Goal: Task Accomplishment & Management: Use online tool/utility

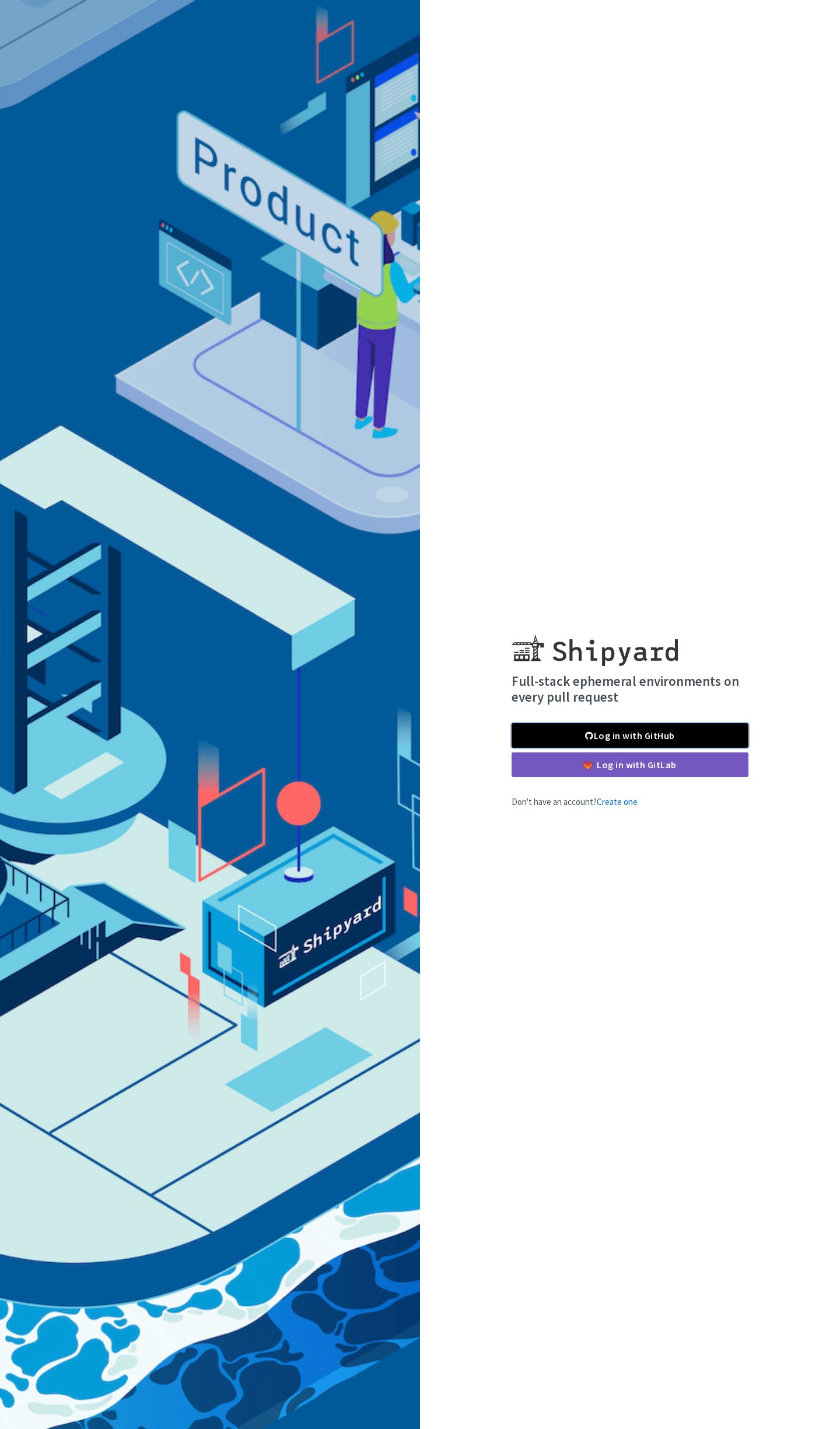
click at [590, 731] on span at bounding box center [589, 735] width 8 height 9
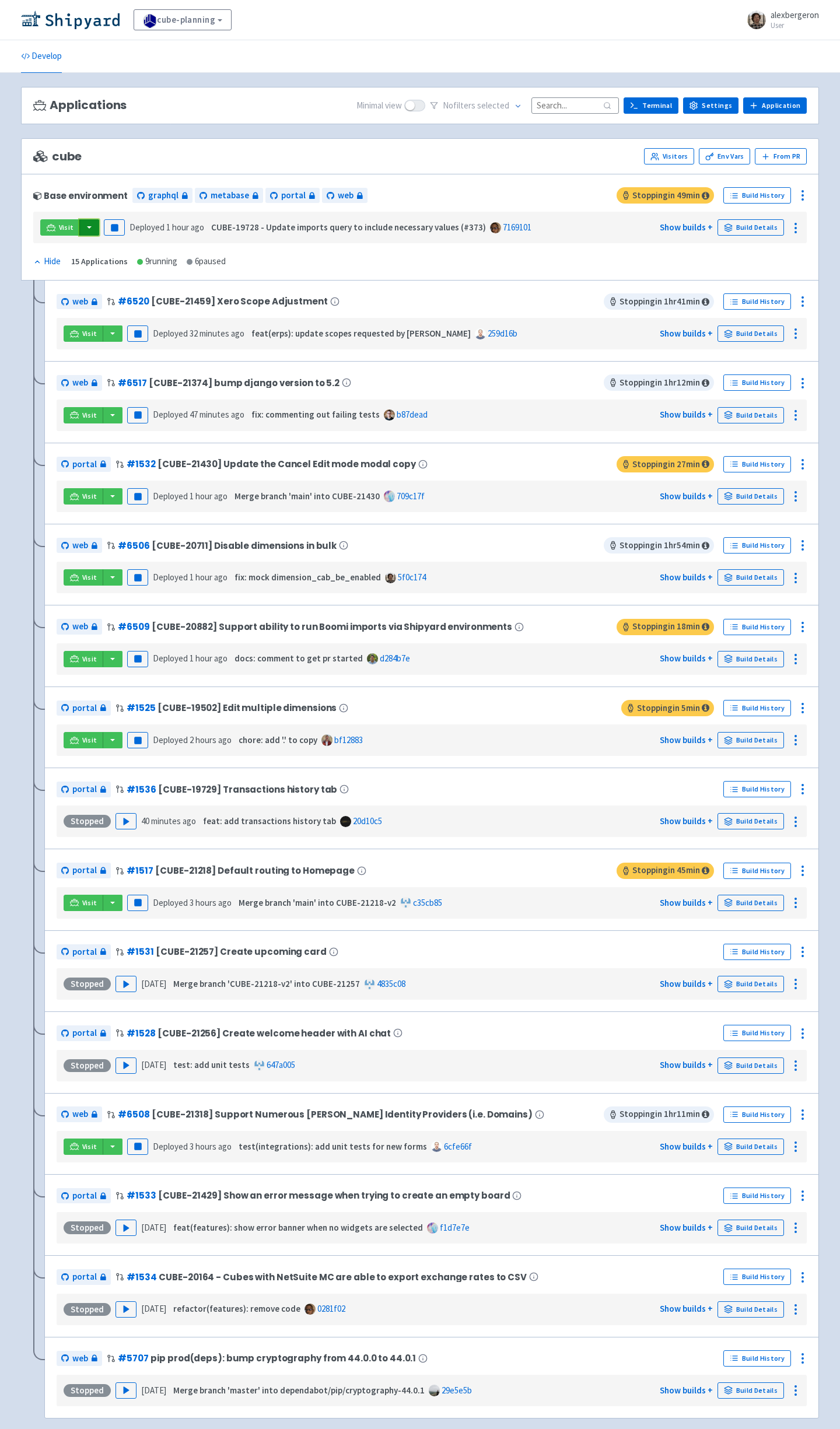
click at [91, 227] on button "button" at bounding box center [89, 227] width 20 height 16
click at [129, 326] on link "web (flower)" at bounding box center [123, 322] width 90 height 18
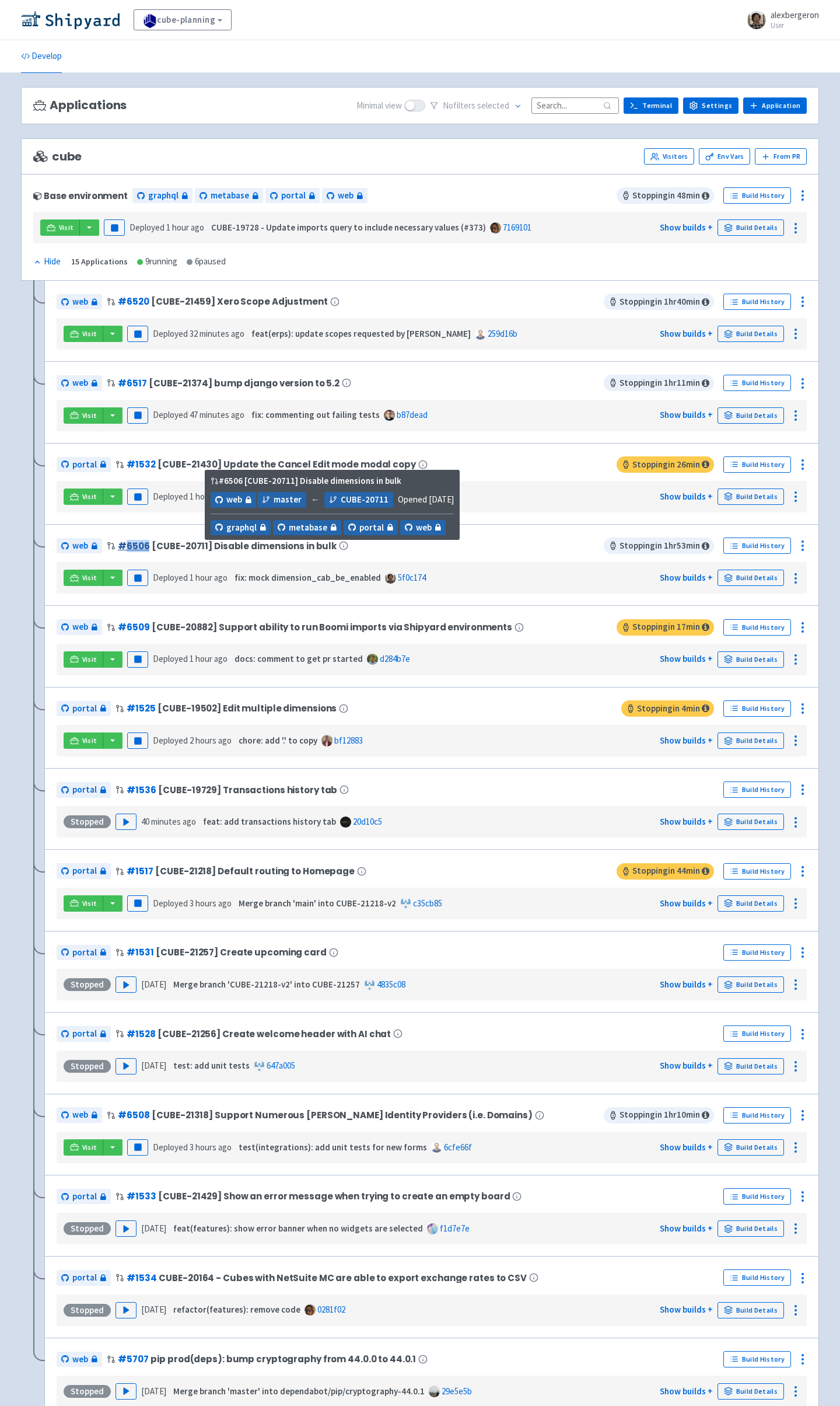
click at [135, 543] on link "# 6506" at bounding box center [133, 546] width 31 height 12
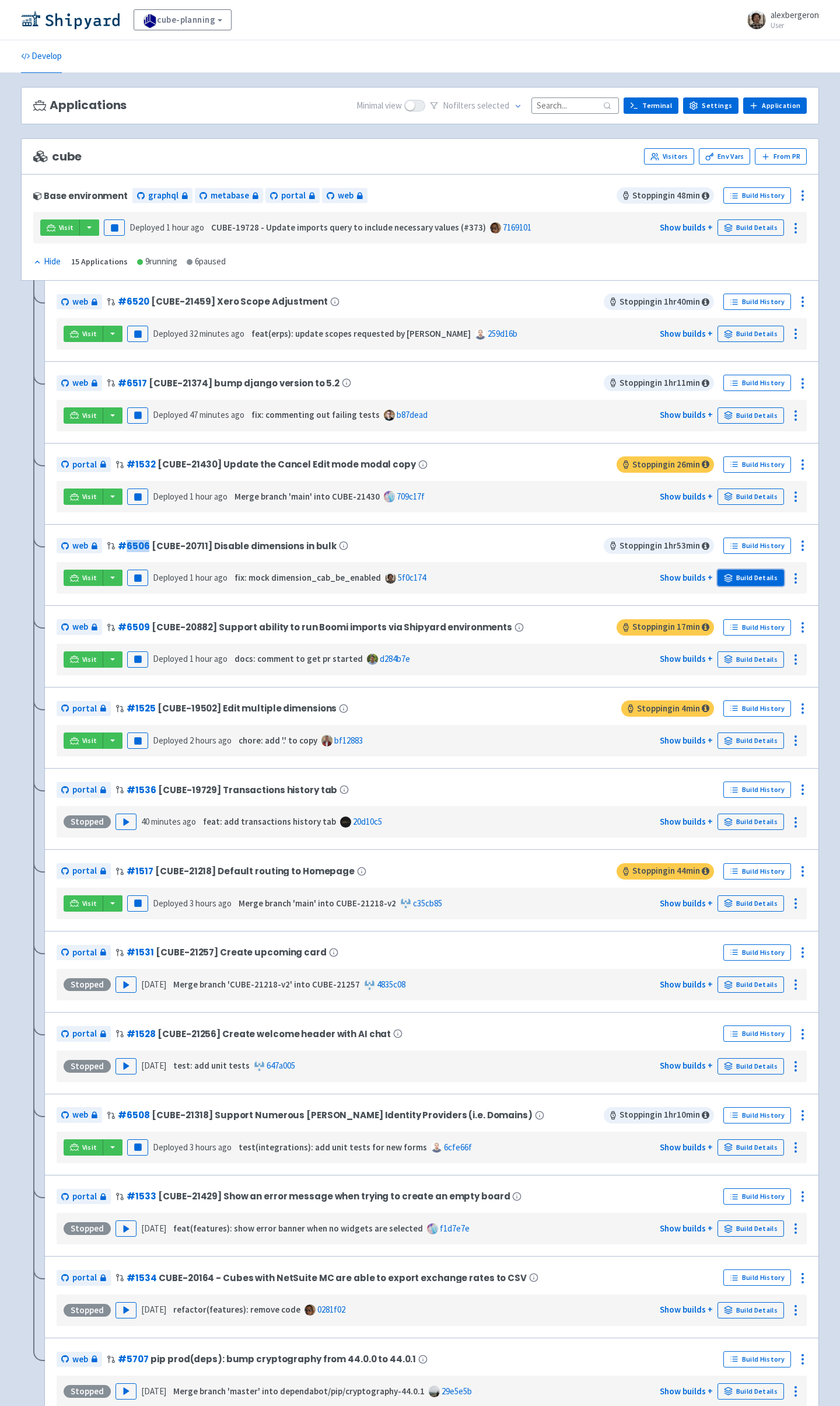
click at [751, 575] on link "Build Details" at bounding box center [750, 577] width 66 height 16
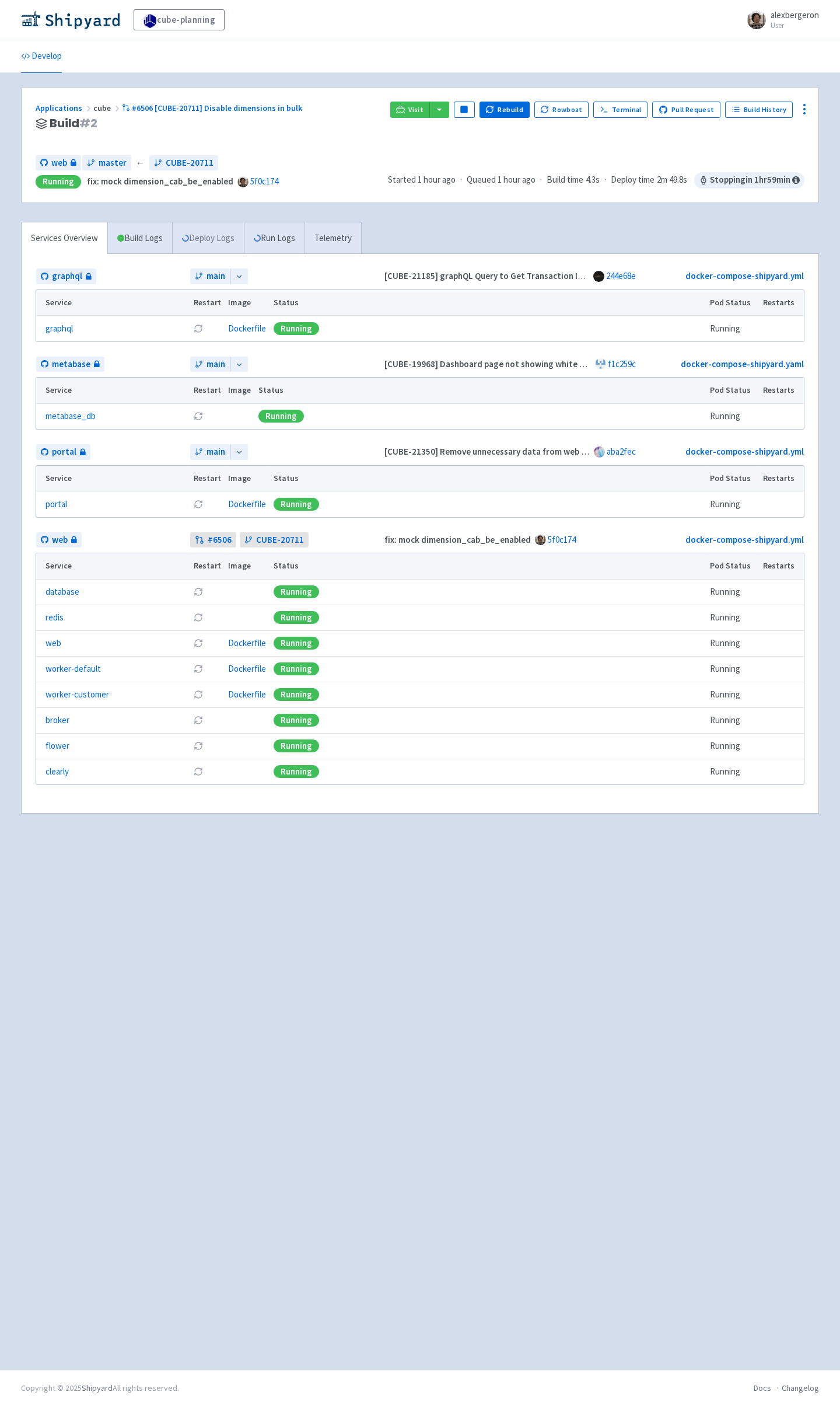
click at [210, 236] on link "Deploy Logs" at bounding box center [208, 238] width 72 height 32
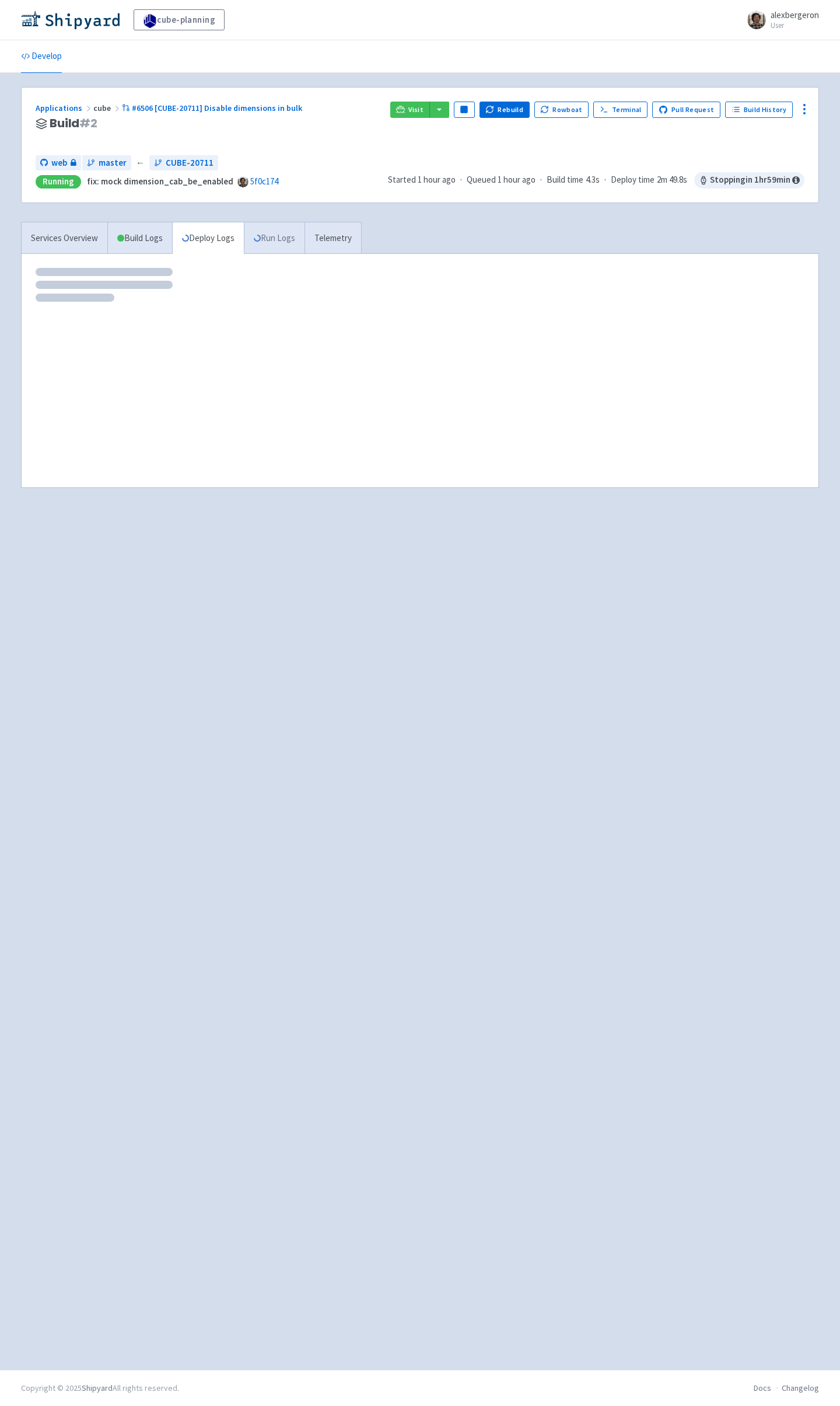
click at [295, 237] on link "Run Logs" at bounding box center [274, 238] width 60 height 32
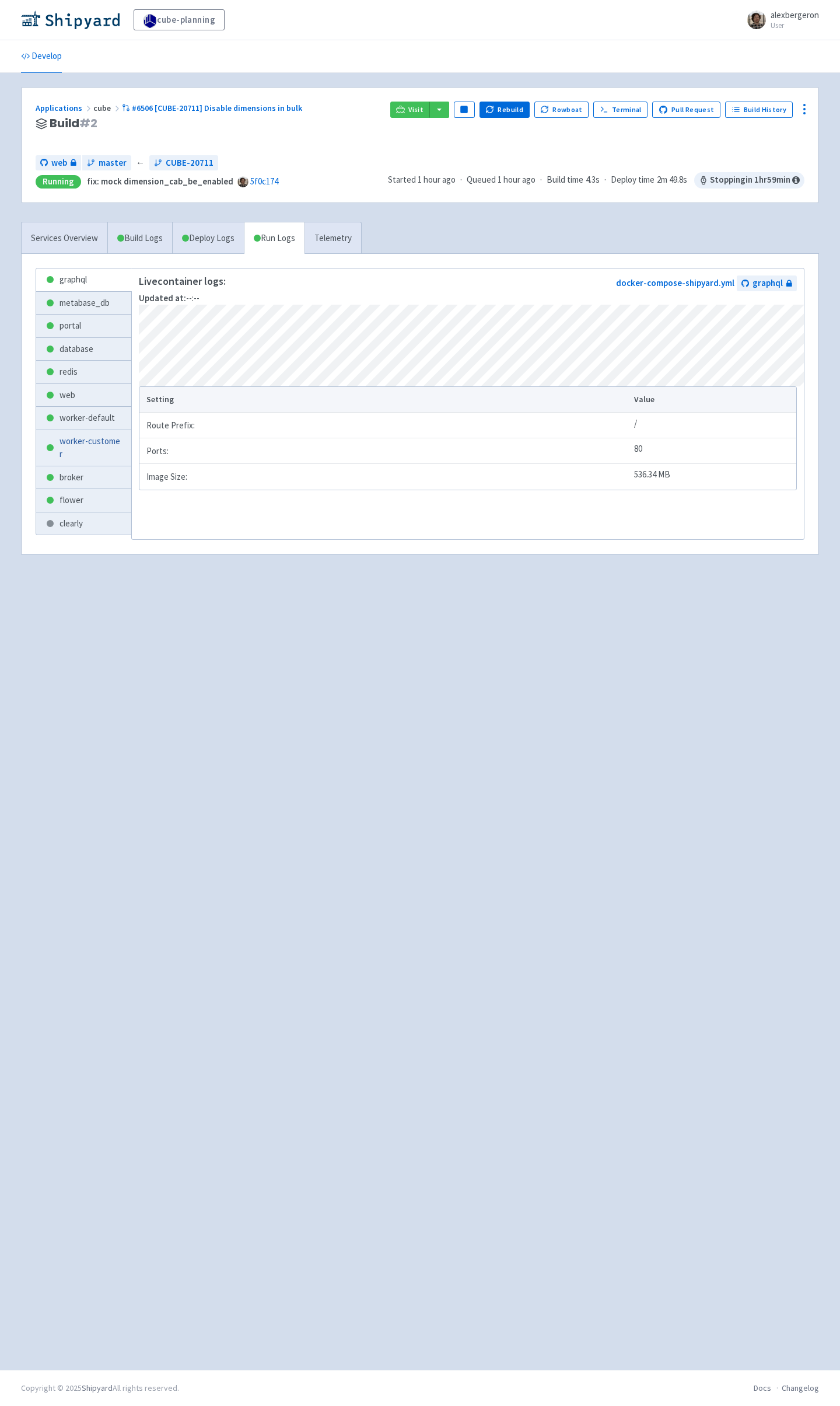
click at [75, 461] on link "worker-customer" at bounding box center [83, 448] width 95 height 36
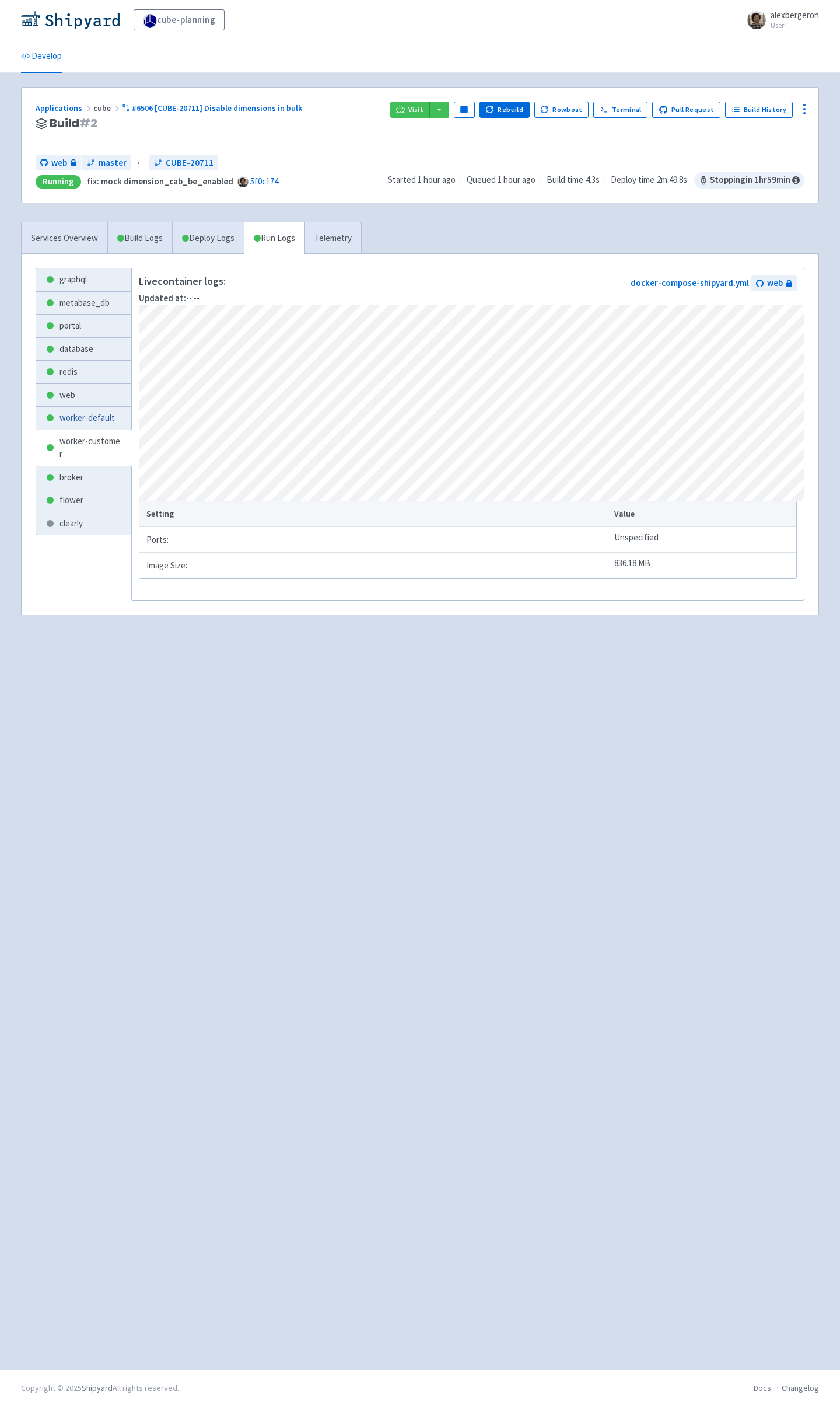
click at [77, 429] on link "worker-default" at bounding box center [83, 418] width 95 height 23
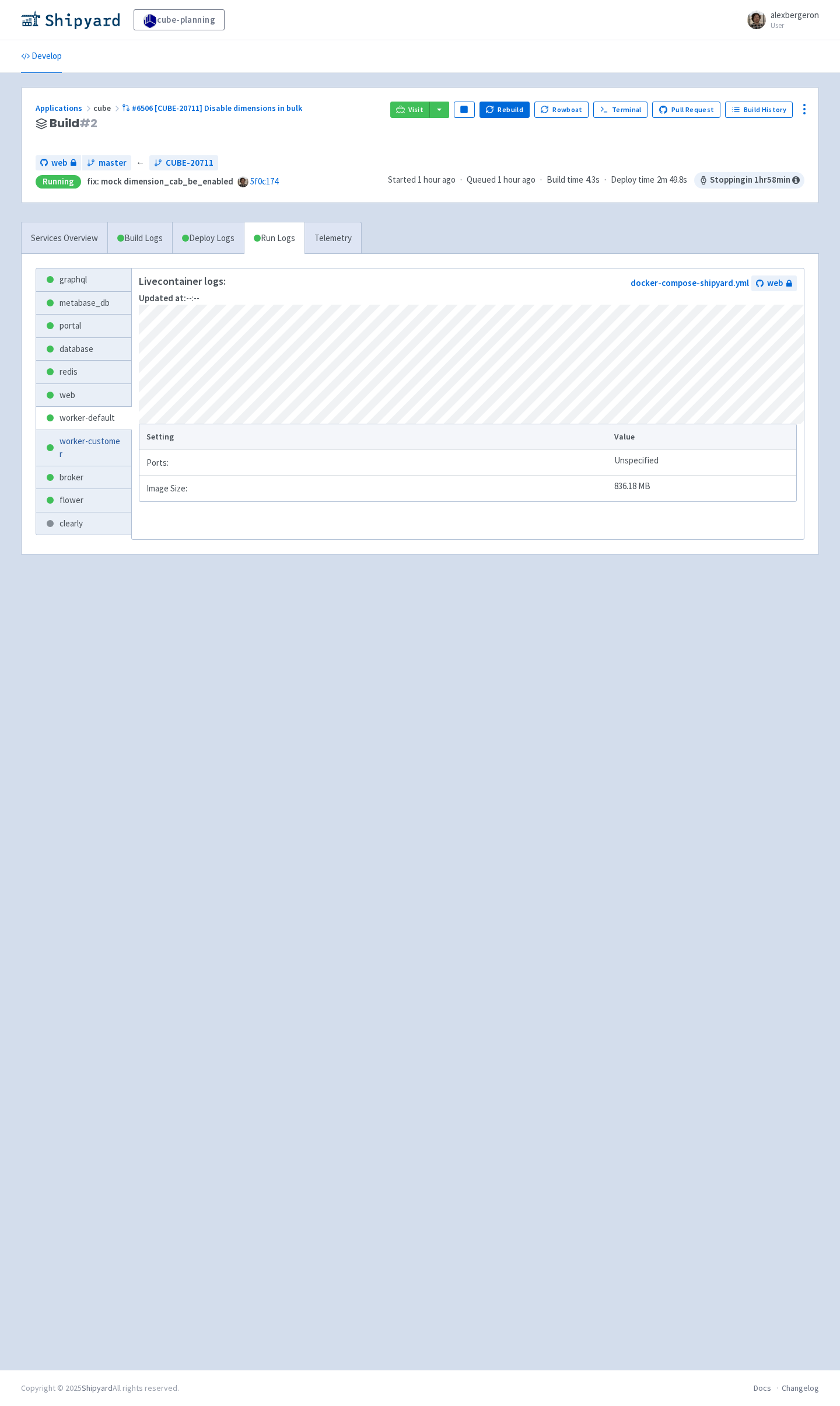
click at [88, 466] on link "worker-customer" at bounding box center [83, 448] width 95 height 36
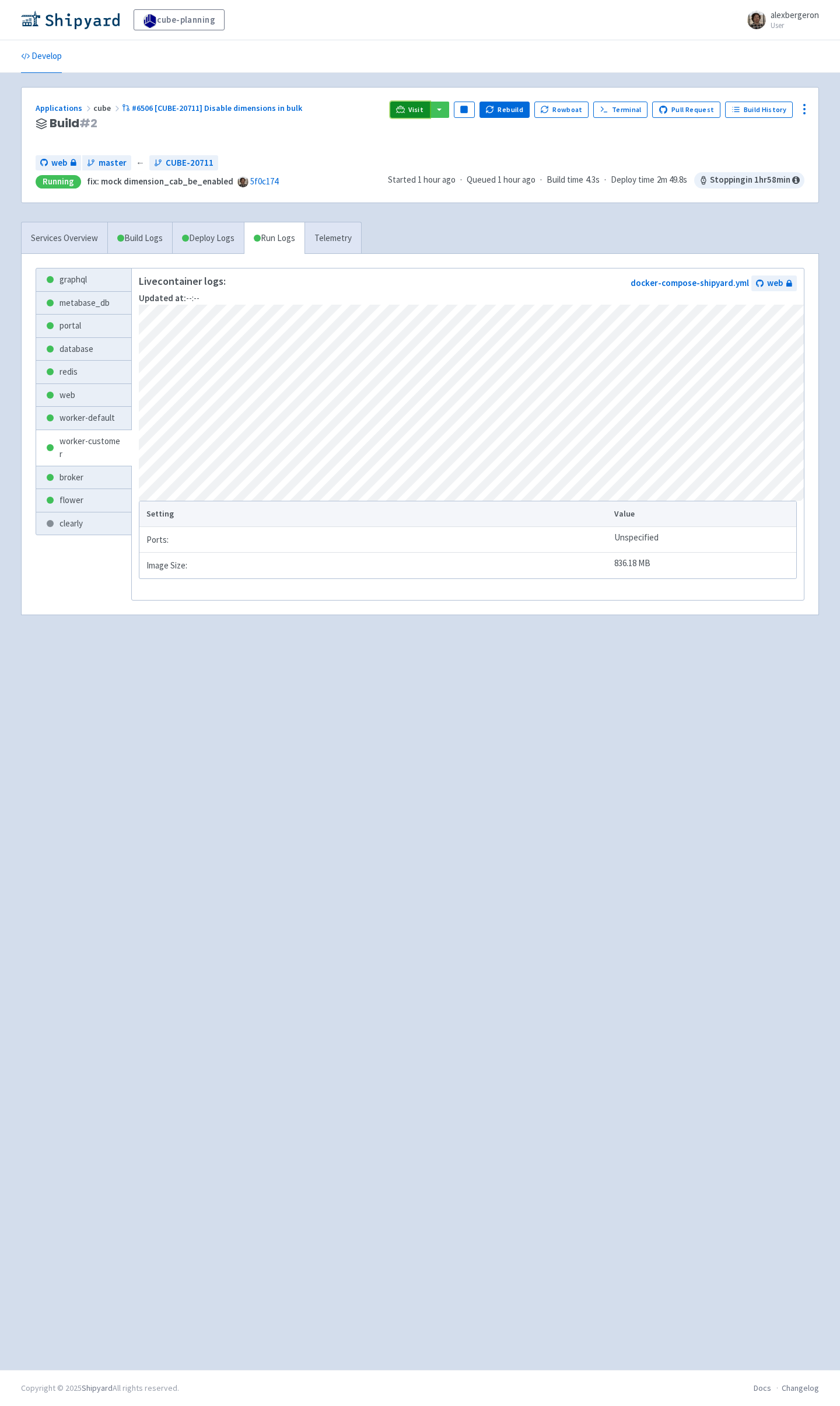
click at [422, 111] on span "Visit" at bounding box center [416, 110] width 15 height 9
click at [77, 533] on link "clearly" at bounding box center [83, 524] width 95 height 23
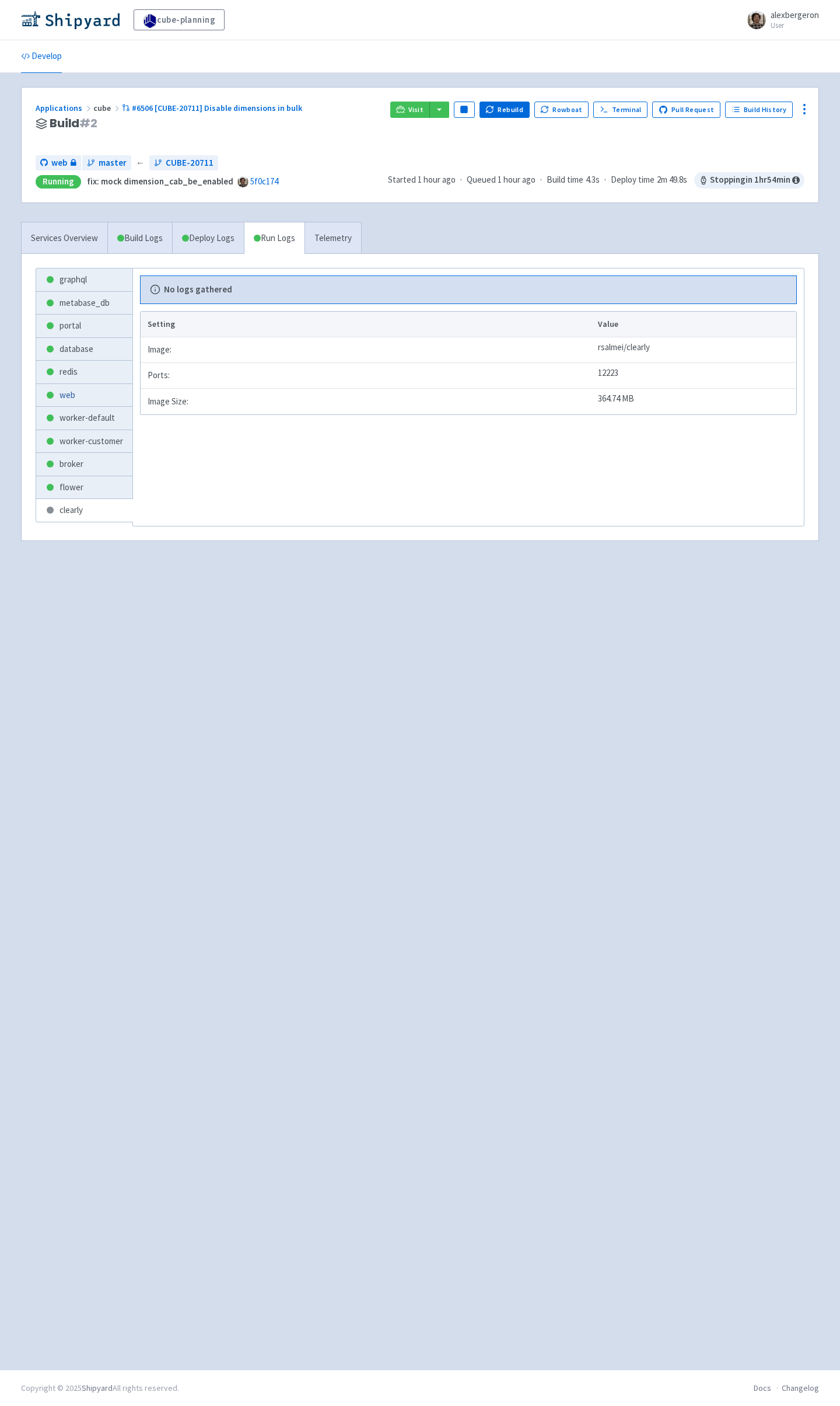
click at [78, 394] on link "web" at bounding box center [84, 396] width 96 height 23
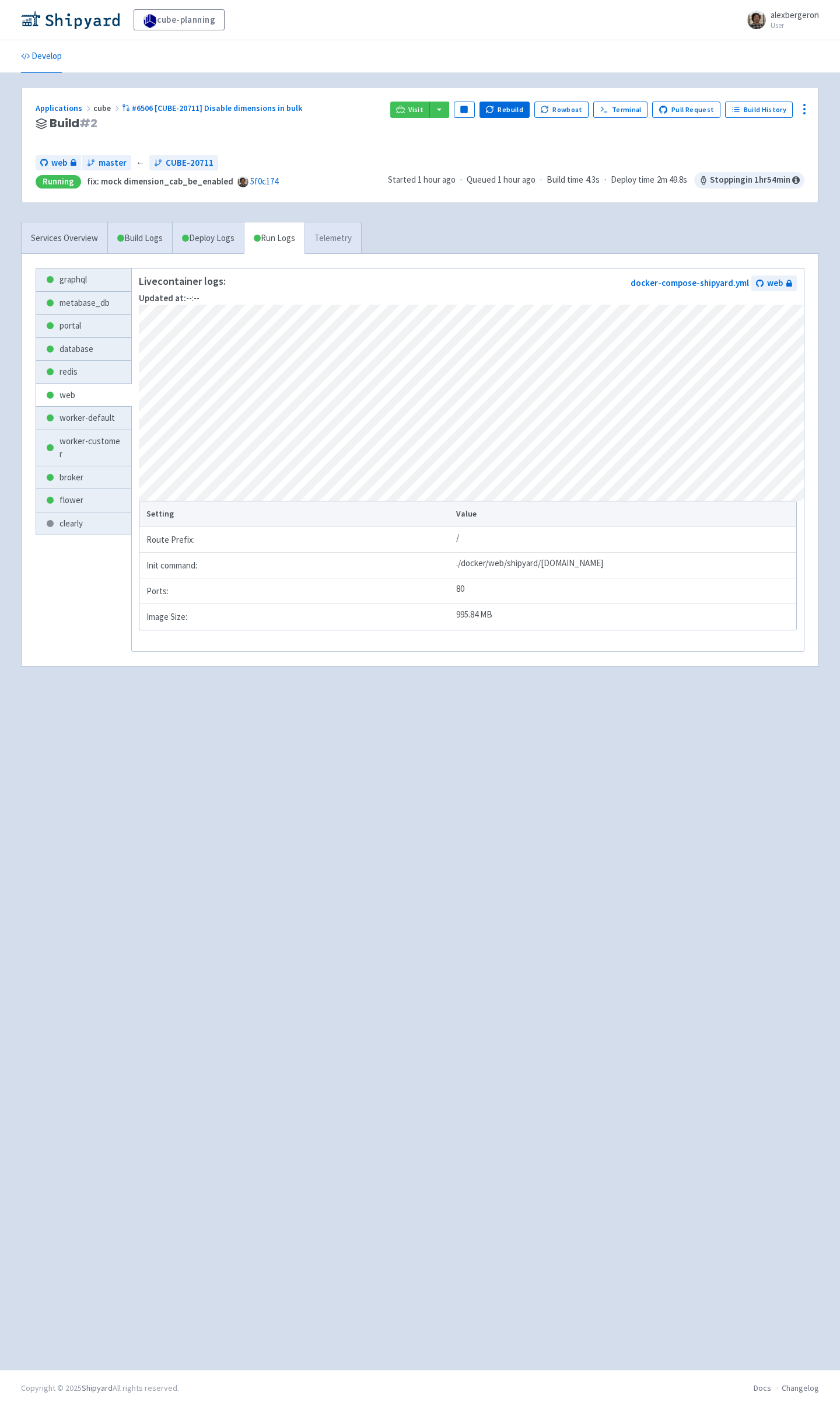
click at [344, 238] on link "Telemetry" at bounding box center [333, 238] width 57 height 32
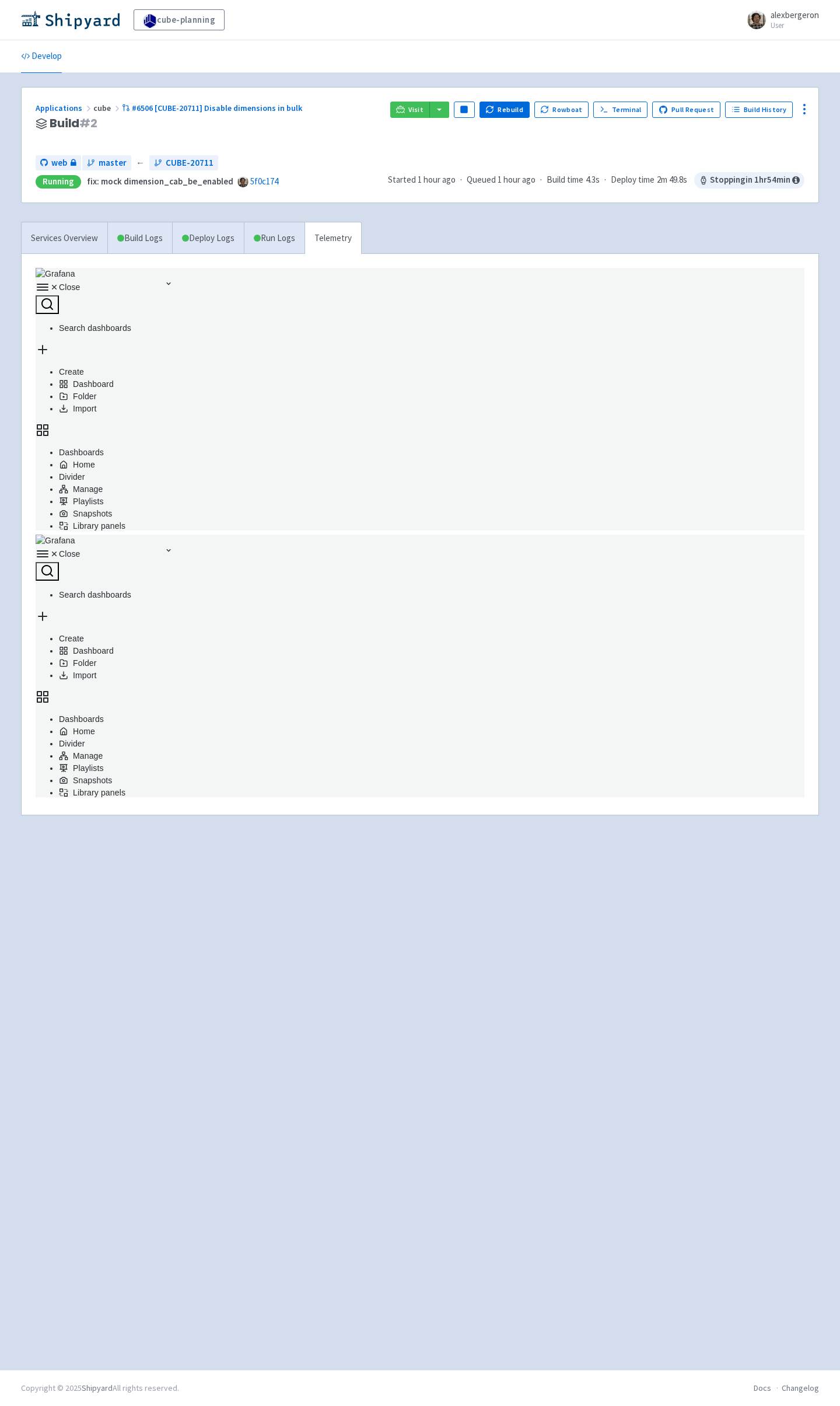
scroll to position [263, 769]
click at [78, 236] on link "Services Overview" at bounding box center [64, 238] width 86 height 32
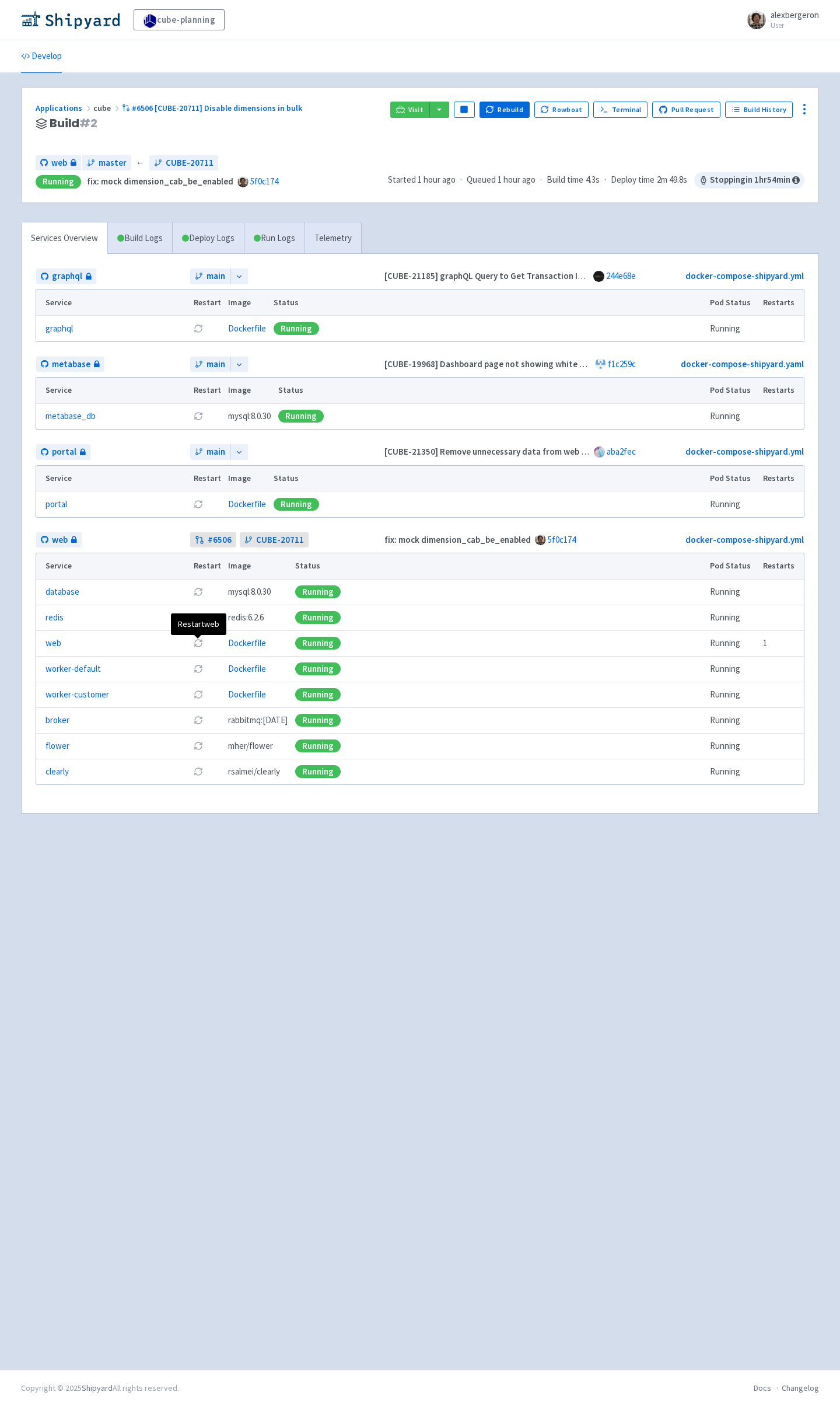
click at [198, 646] on icon at bounding box center [198, 643] width 9 height 9
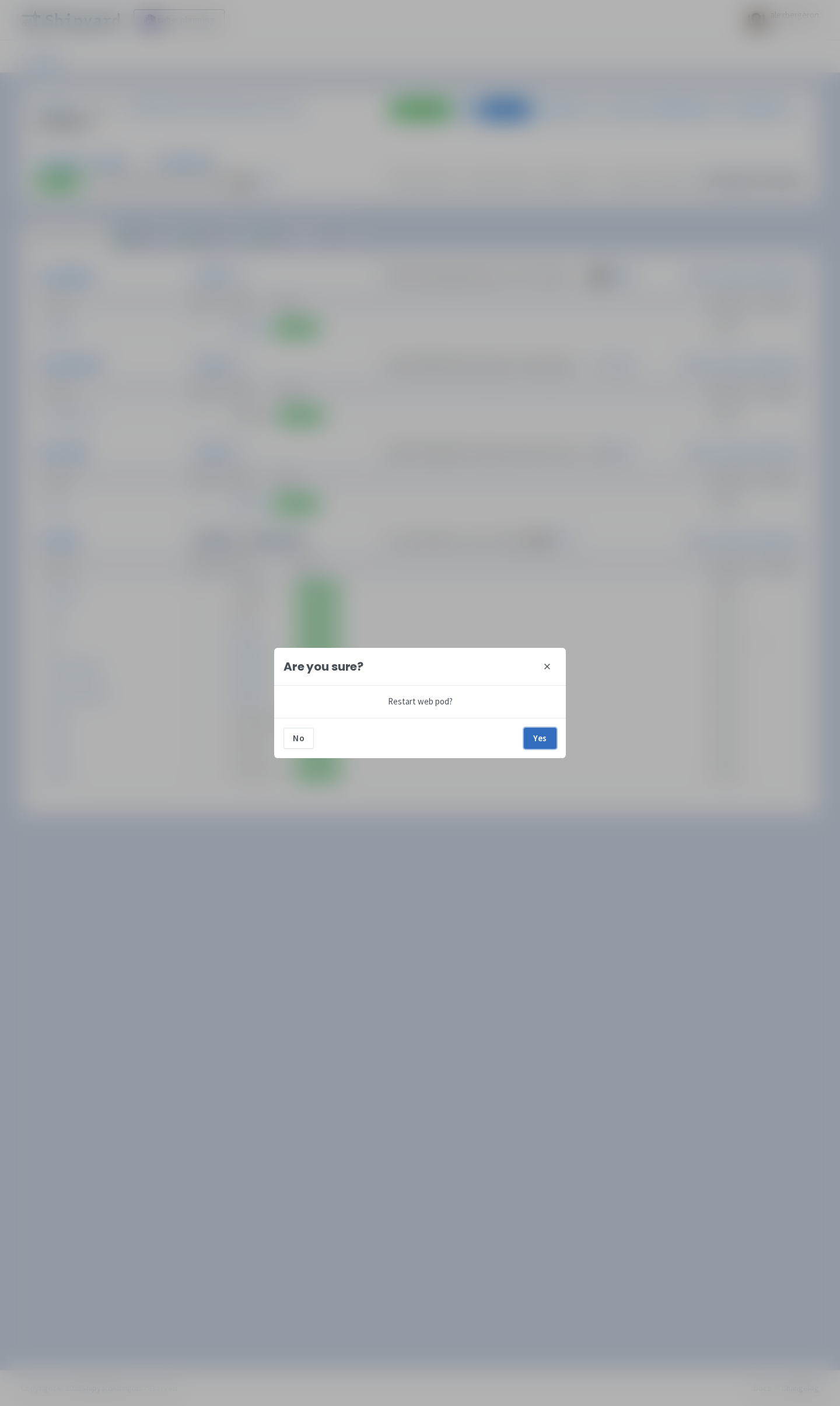
click at [543, 738] on button "Yes" at bounding box center [540, 738] width 33 height 21
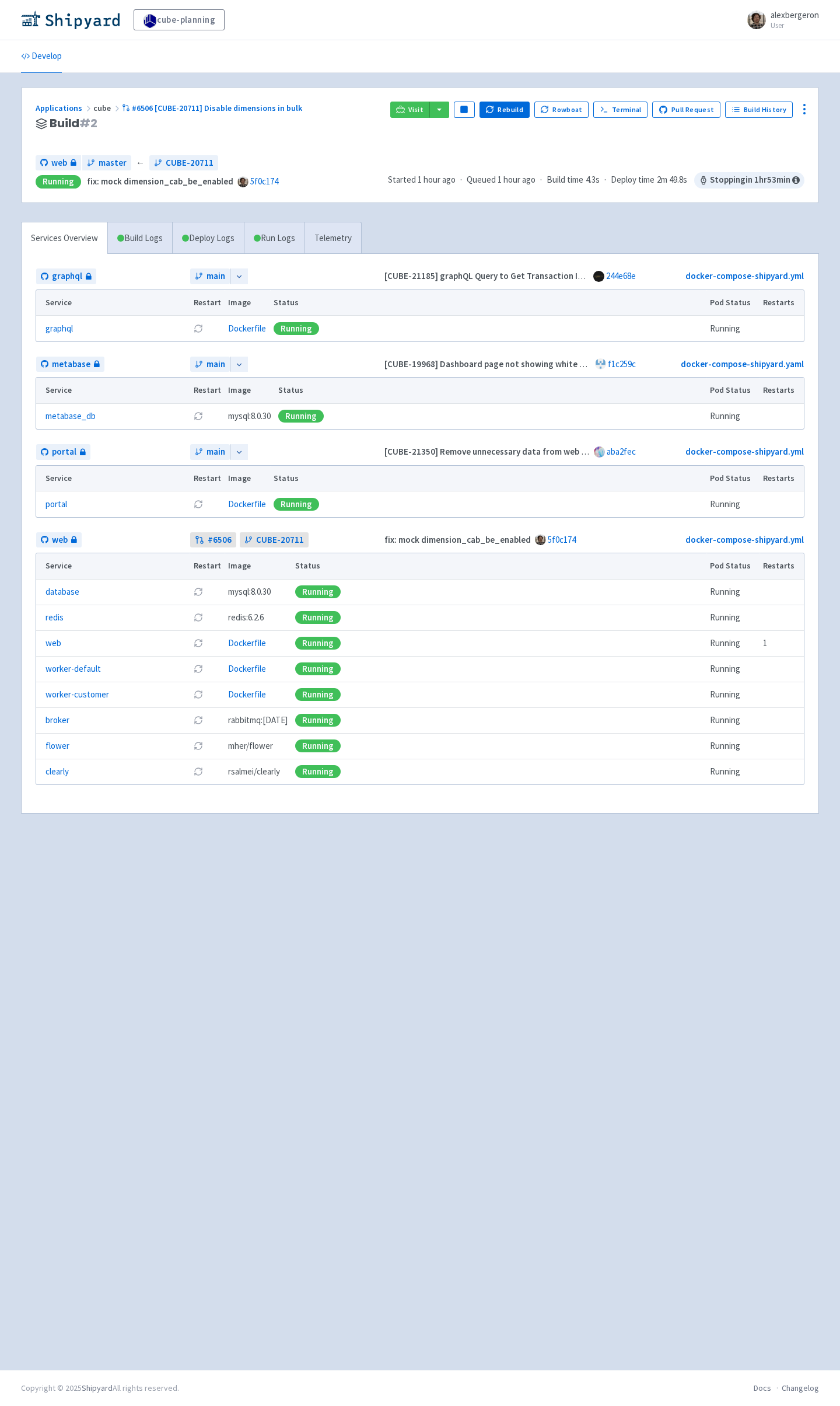
click at [443, 838] on div "Applications cube #6506 [CUBE-20711] Disable dimensions in bulk Build # 2 Visit…" at bounding box center [419, 721] width 798 height 1269
click at [333, 231] on link "Telemetry" at bounding box center [333, 238] width 57 height 32
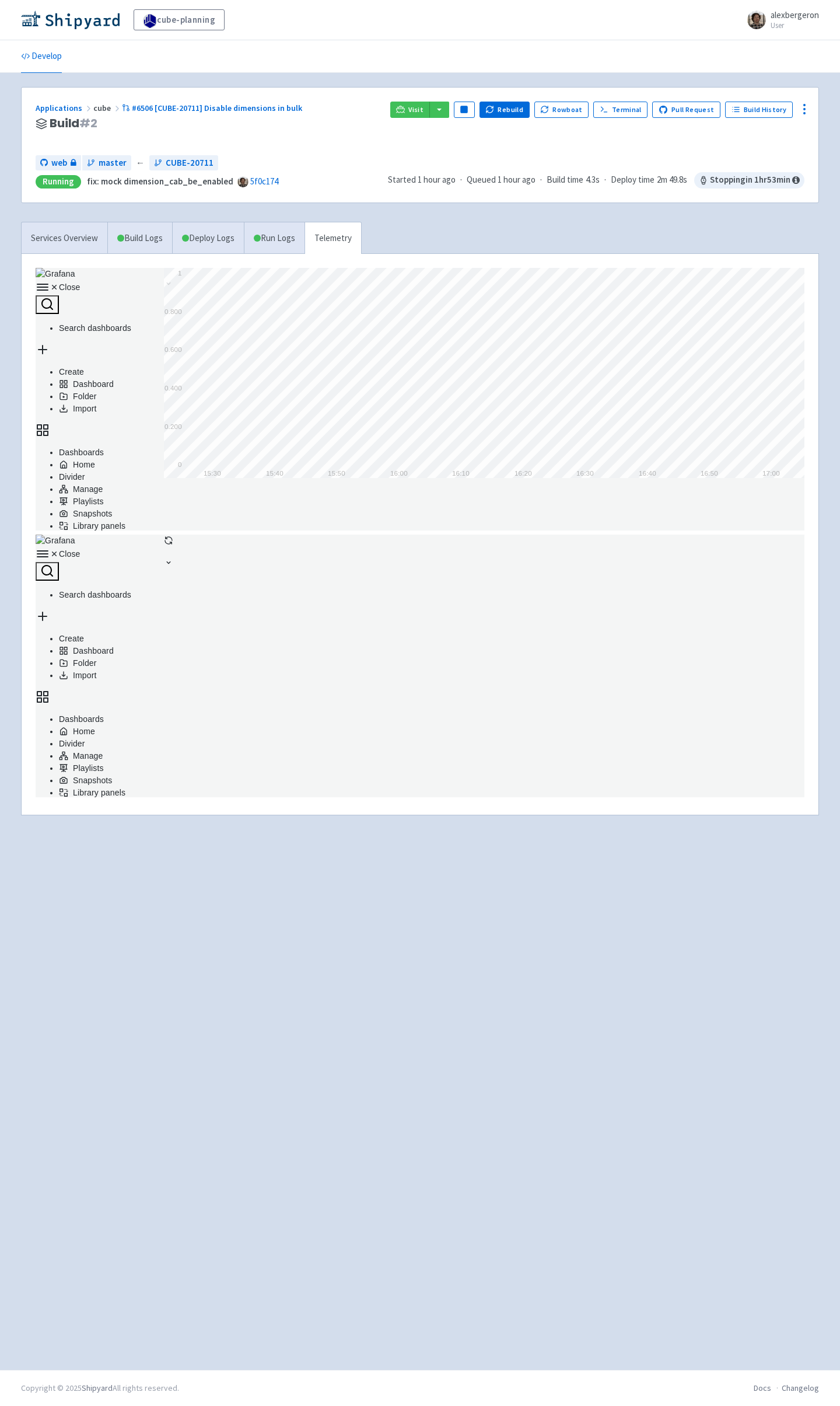
scroll to position [263, 769]
click at [278, 242] on link "Run Logs" at bounding box center [274, 238] width 60 height 32
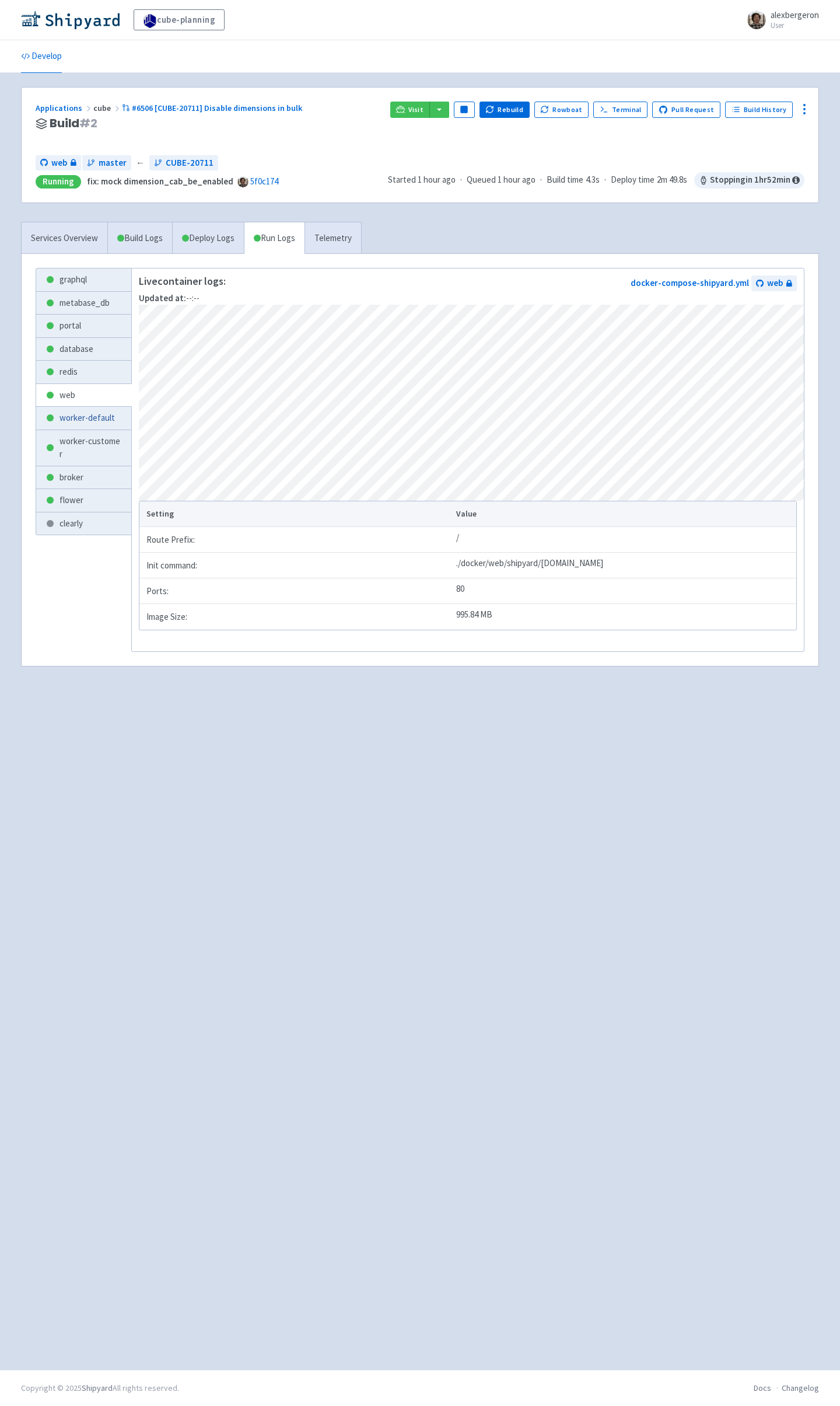
click at [70, 424] on link "worker-default" at bounding box center [83, 418] width 95 height 23
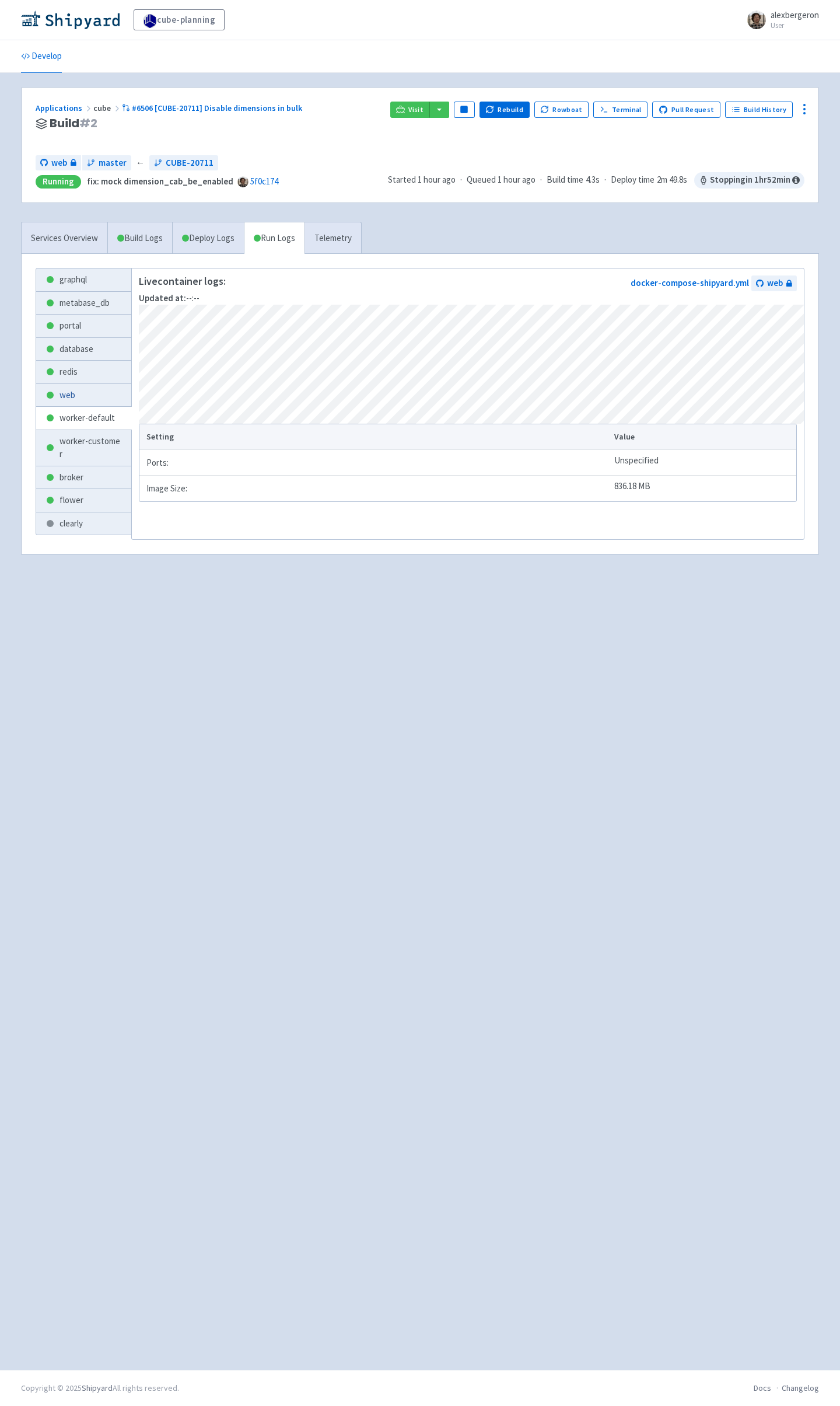
click at [73, 389] on link "web" at bounding box center [83, 396] width 95 height 23
